Goal: Information Seeking & Learning: Learn about a topic

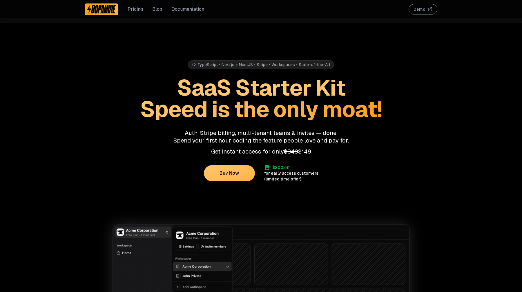
click at [156, 12] on link "Blog" at bounding box center [157, 9] width 10 height 7
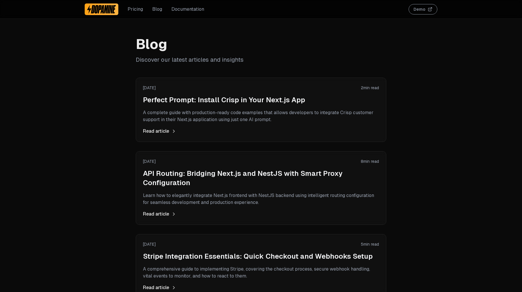
click at [176, 107] on div "September 18, 2025 2 min read Perfect Prompt: Install Crisp in Your Next.js App…" at bounding box center [261, 110] width 236 height 50
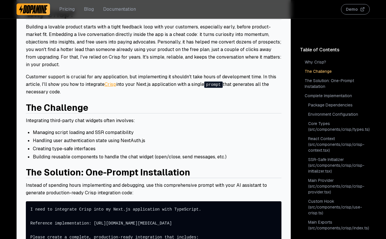
scroll to position [113, 0]
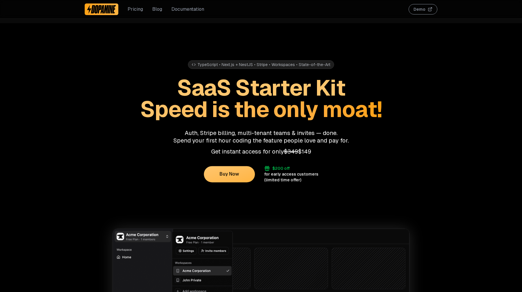
click at [422, 8] on button "Demo" at bounding box center [423, 9] width 29 height 10
